Goal: Task Accomplishment & Management: Use online tool/utility

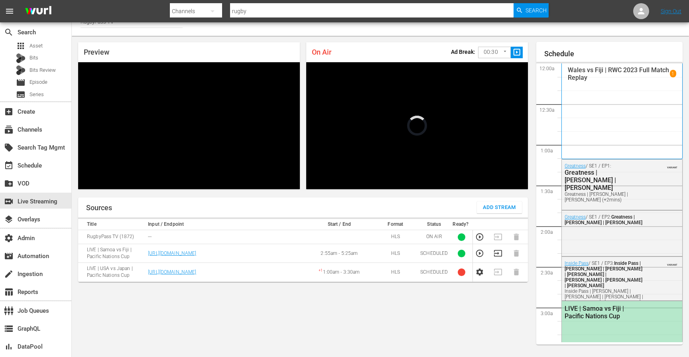
scroll to position [278, 0]
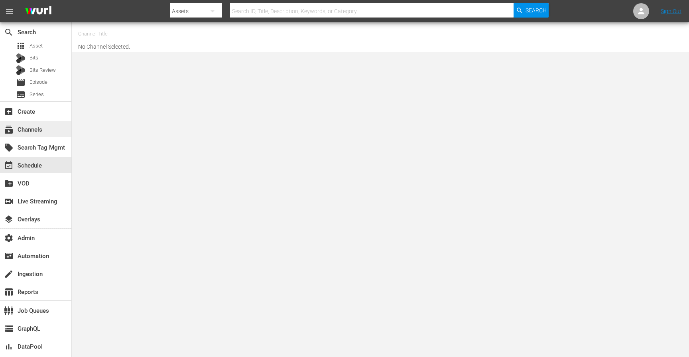
click at [35, 122] on div "subscriptions Channels" at bounding box center [35, 129] width 71 height 16
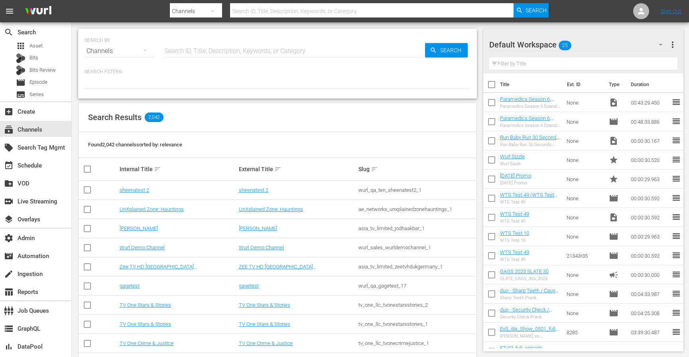
click at [193, 48] on input "text" at bounding box center [294, 50] width 262 height 19
type input "autentic"
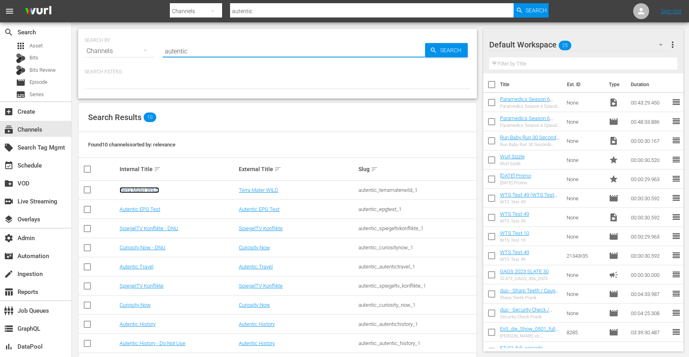
click at [148, 191] on link "Terra Mater WILD" at bounding box center [139, 190] width 39 height 6
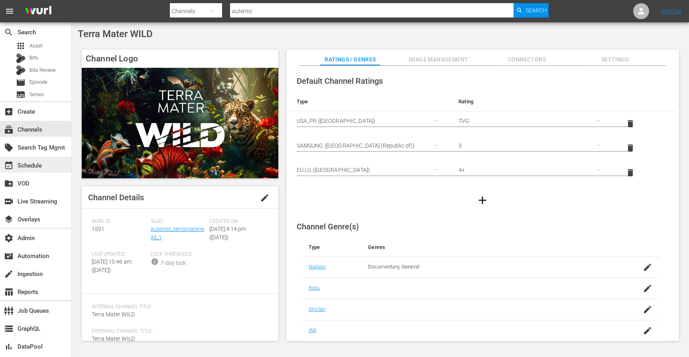
click at [52, 166] on div "event_available Schedule" at bounding box center [35, 165] width 71 height 16
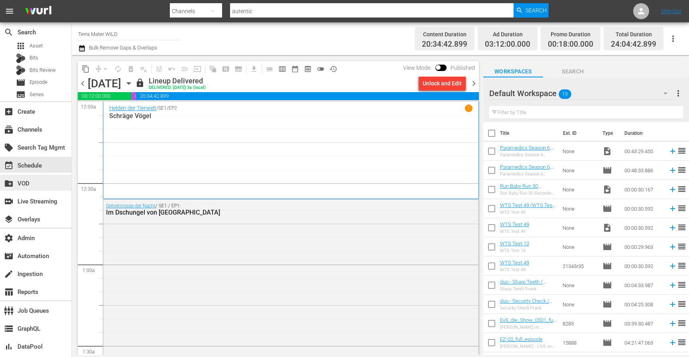
click at [38, 187] on div "create_new_folder VOD" at bounding box center [35, 183] width 71 height 16
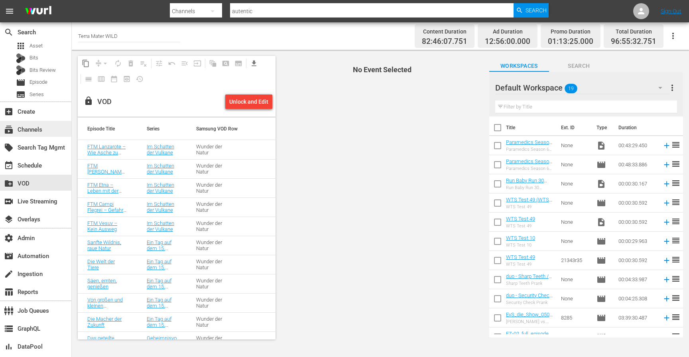
click at [33, 132] on div "subscriptions Channels" at bounding box center [22, 128] width 45 height 7
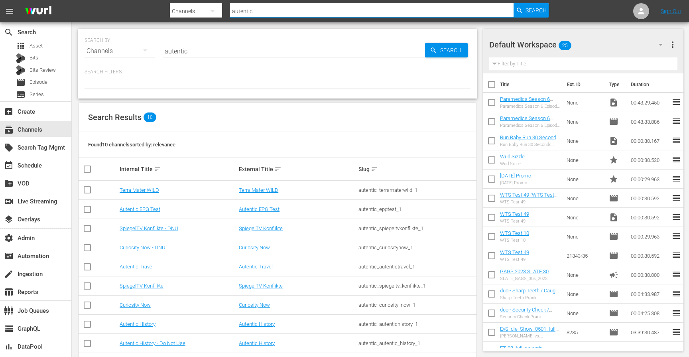
click at [261, 14] on input "autentic" at bounding box center [371, 11] width 283 height 19
type input "external"
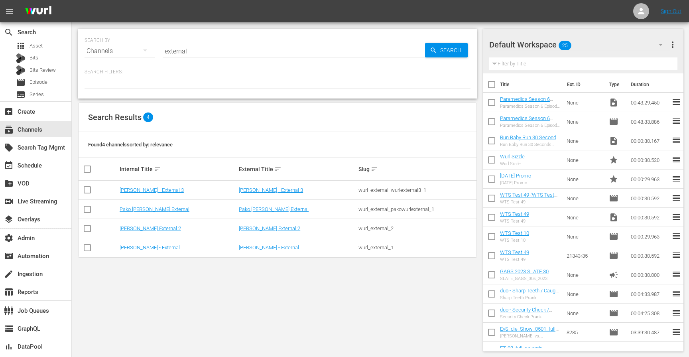
click at [147, 244] on td "Wurl - External" at bounding box center [177, 247] width 119 height 19
click at [146, 246] on link "Wurl - External" at bounding box center [150, 247] width 60 height 6
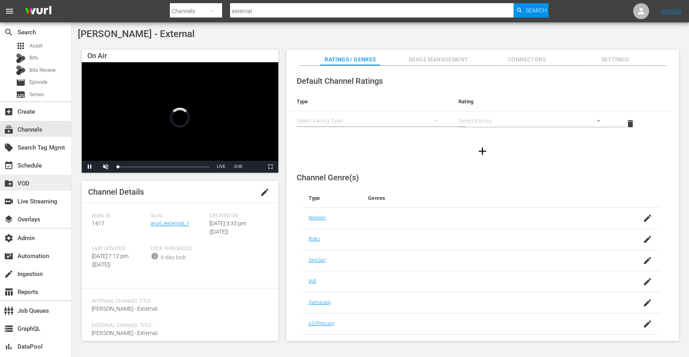
click at [50, 186] on div "create_new_folder VOD" at bounding box center [35, 183] width 71 height 16
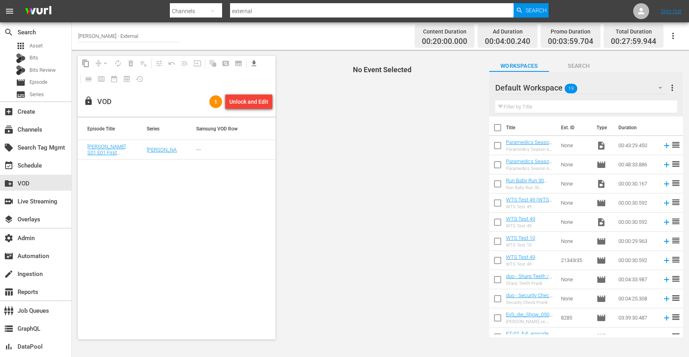
click at [183, 215] on div "Episode Title Series Samsung VOD Row Wurl S01 E01 First Episode Wurl ---" at bounding box center [177, 229] width 198 height 222
click at [196, 165] on div "Episode Title Series Samsung VOD Row Wurl S01 E01 First Episode Wurl ---" at bounding box center [177, 229] width 198 height 222
click at [101, 148] on link "Wurl S01 E01 First Episode" at bounding box center [106, 153] width 38 height 18
click at [497, 179] on input "checkbox" at bounding box center [497, 185] width 17 height 17
checkbox input "true"
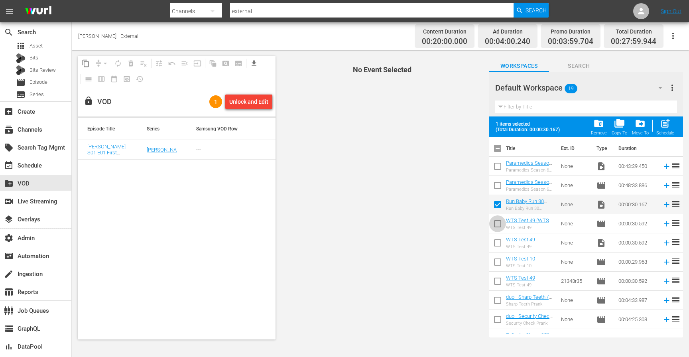
click at [495, 221] on input "checkbox" at bounding box center [497, 225] width 17 height 17
checkbox input "true"
click at [496, 240] on input "checkbox" at bounding box center [497, 244] width 17 height 17
checkbox input "true"
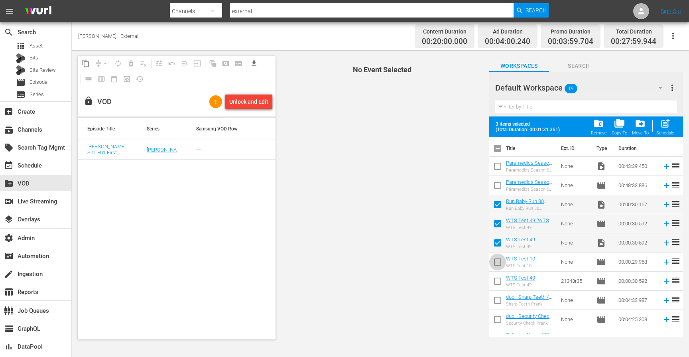
click at [498, 259] on input "checkbox" at bounding box center [497, 263] width 17 height 17
checkbox input "true"
click at [499, 281] on input "checkbox" at bounding box center [497, 282] width 17 height 17
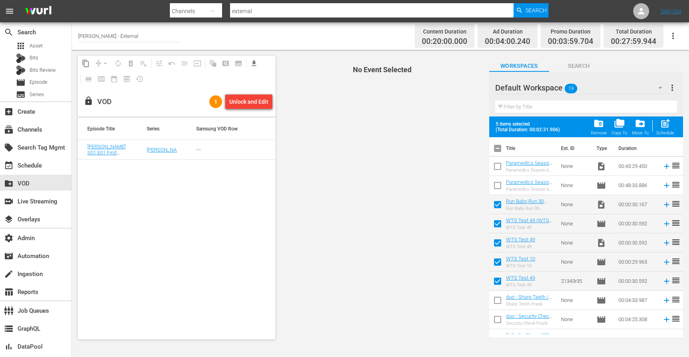
click at [499, 281] on input "checkbox" at bounding box center [497, 282] width 17 height 17
checkbox input "false"
click at [263, 102] on div "Unlock and Edit" at bounding box center [248, 101] width 39 height 14
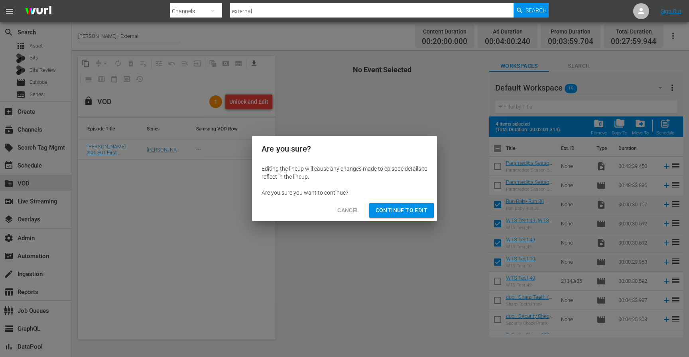
click at [395, 212] on span "Continue to Edit" at bounding box center [402, 210] width 52 height 10
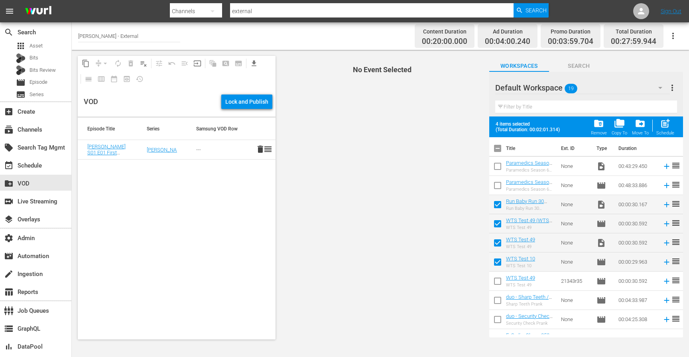
click at [674, 89] on span "more_vert" at bounding box center [672, 88] width 10 height 10
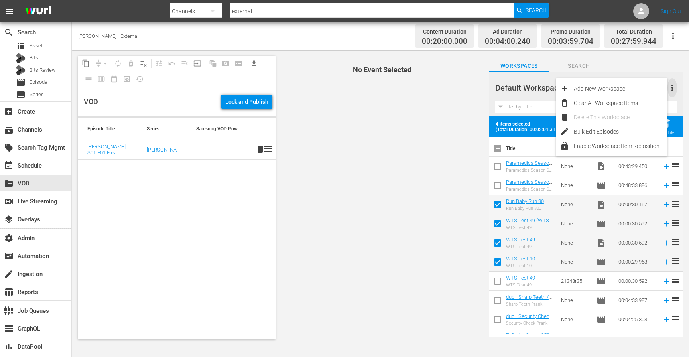
click at [674, 89] on span "more_vert" at bounding box center [672, 88] width 10 height 10
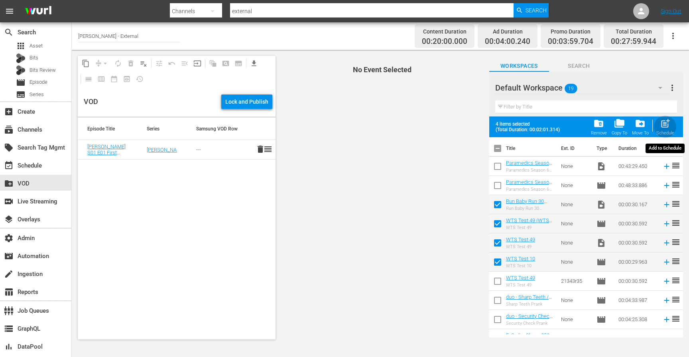
click at [667, 124] on span "post_add" at bounding box center [665, 123] width 11 height 11
checkbox input "false"
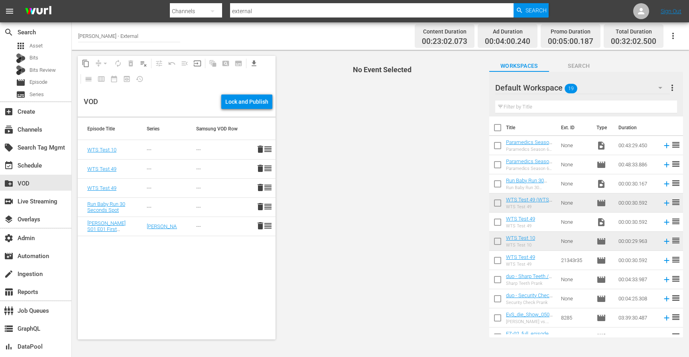
click at [261, 149] on span "delete" at bounding box center [261, 149] width 10 height 10
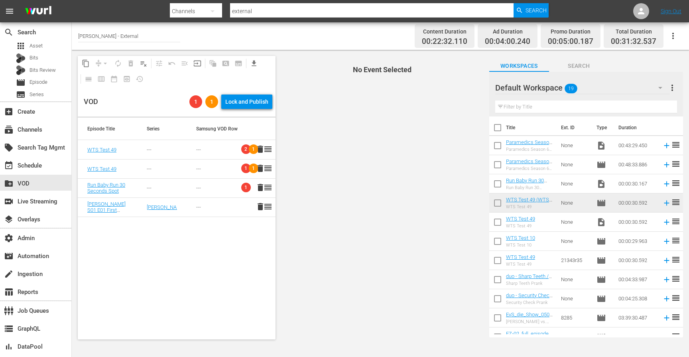
click at [309, 137] on span "No Event Selected" at bounding box center [380, 197] width 206 height 295
click at [244, 149] on span "2" at bounding box center [246, 149] width 10 height 10
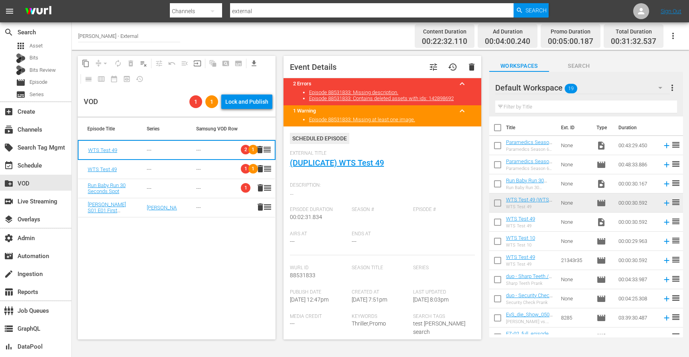
click at [258, 151] on span "delete" at bounding box center [260, 150] width 10 height 10
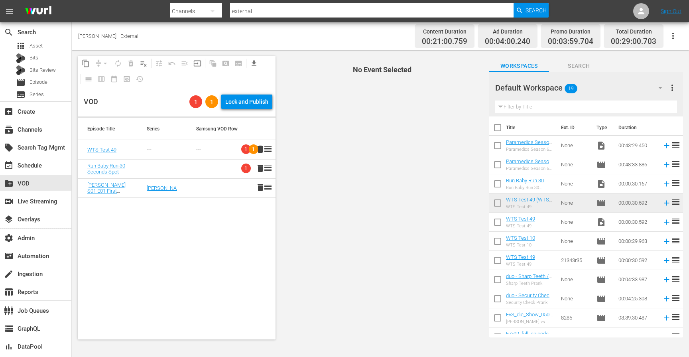
click at [258, 151] on span "delete" at bounding box center [261, 149] width 10 height 10
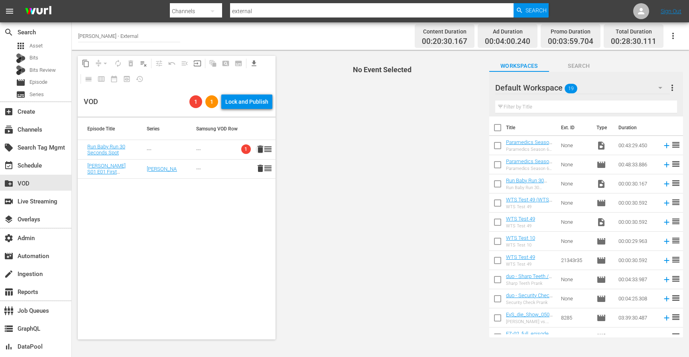
click at [258, 151] on span "delete" at bounding box center [261, 149] width 10 height 10
click at [305, 161] on span "No Event Selected" at bounding box center [380, 197] width 206 height 295
click at [192, 148] on td "---" at bounding box center [211, 149] width 49 height 19
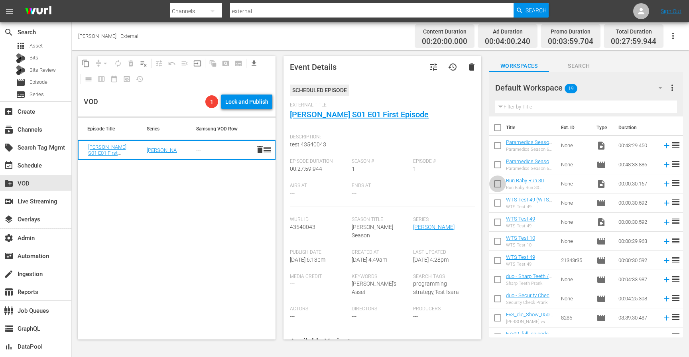
click at [499, 182] on input "checkbox" at bounding box center [497, 185] width 17 height 17
checkbox input "true"
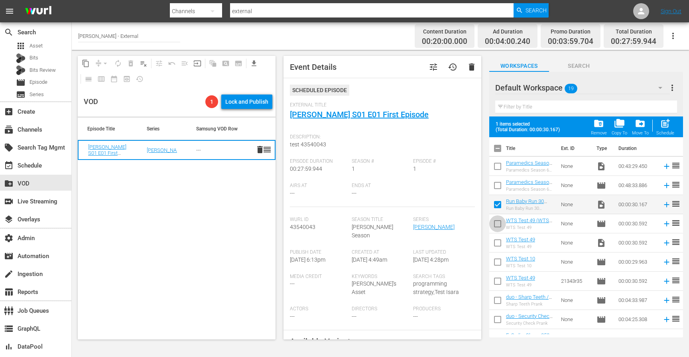
click at [501, 223] on input "checkbox" at bounding box center [497, 225] width 17 height 17
checkbox input "true"
click at [497, 261] on input "checkbox" at bounding box center [497, 263] width 17 height 17
checkbox input "true"
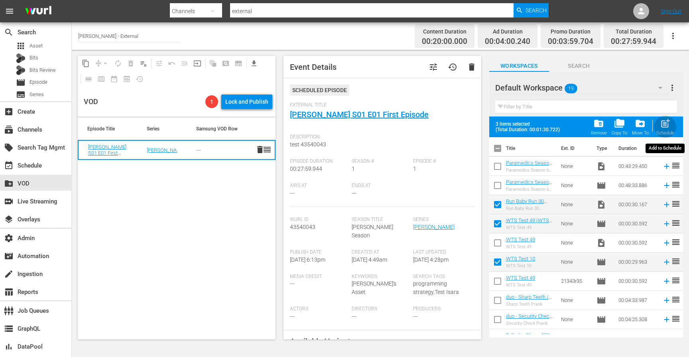
click at [663, 126] on span "post_add" at bounding box center [665, 123] width 11 height 11
checkbox input "false"
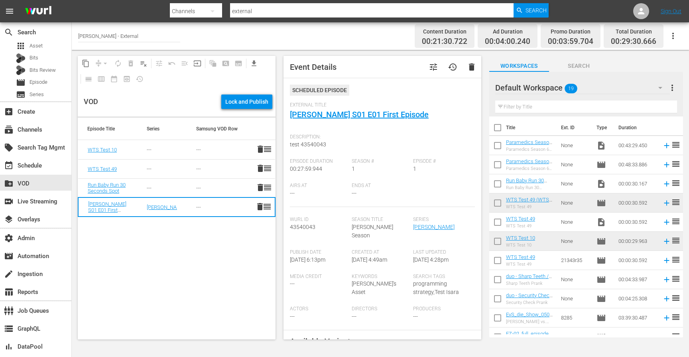
click at [176, 188] on div "---" at bounding box center [162, 188] width 30 height 6
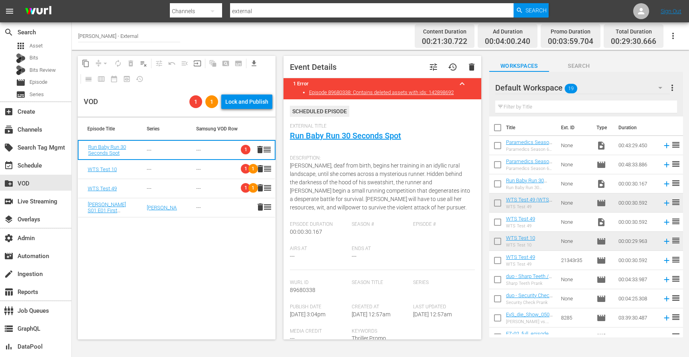
drag, startPoint x: 266, startPoint y: 168, endPoint x: 222, endPoint y: 0, distance: 173.5
